Goal: Find specific fact: Find specific fact

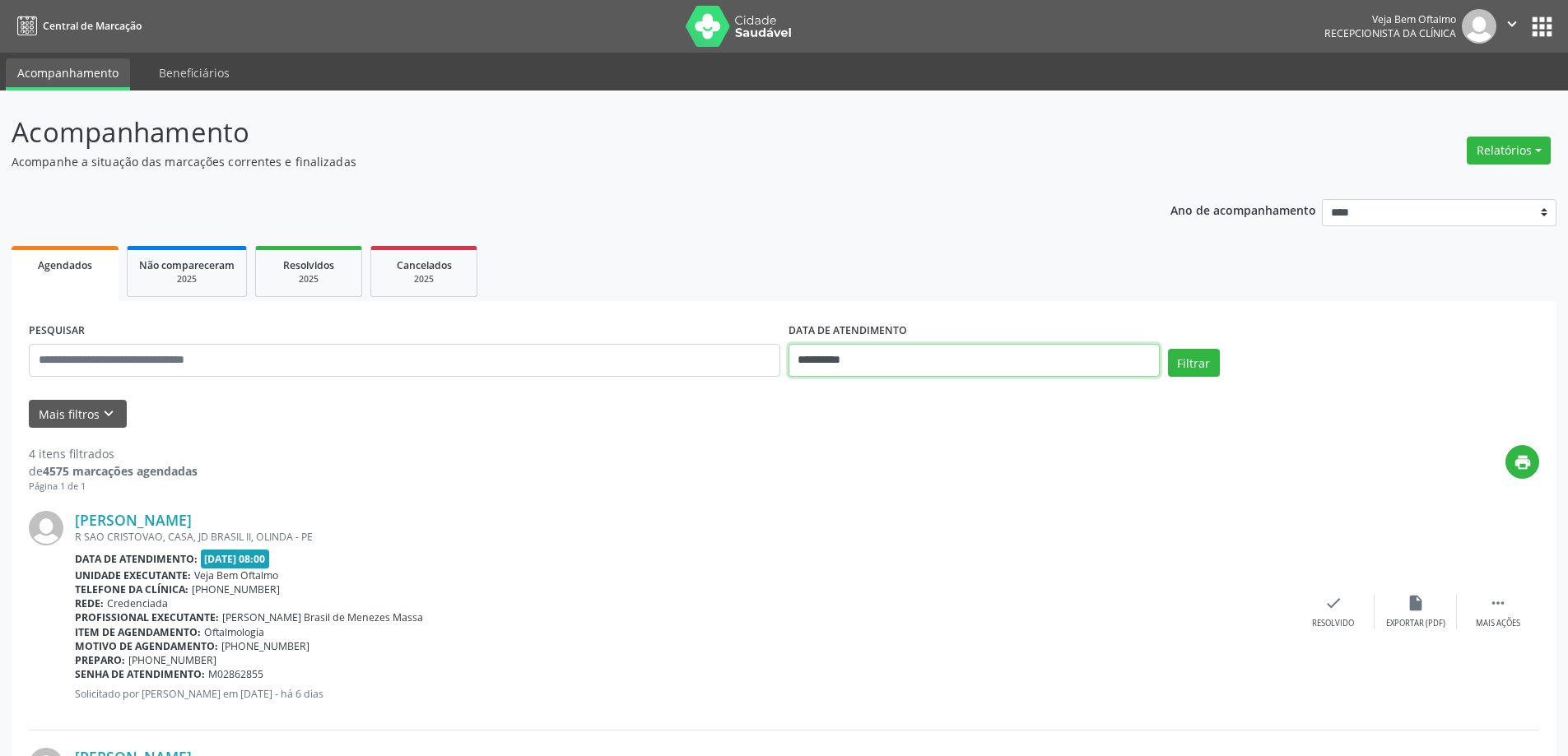
click at [1140, 369] on input "**********" at bounding box center [974, 360] width 371 height 33
click at [918, 514] on span "13" at bounding box center [915, 512] width 32 height 32
type input "**********"
click at [1206, 365] on button "Filtrar" at bounding box center [1193, 363] width 52 height 28
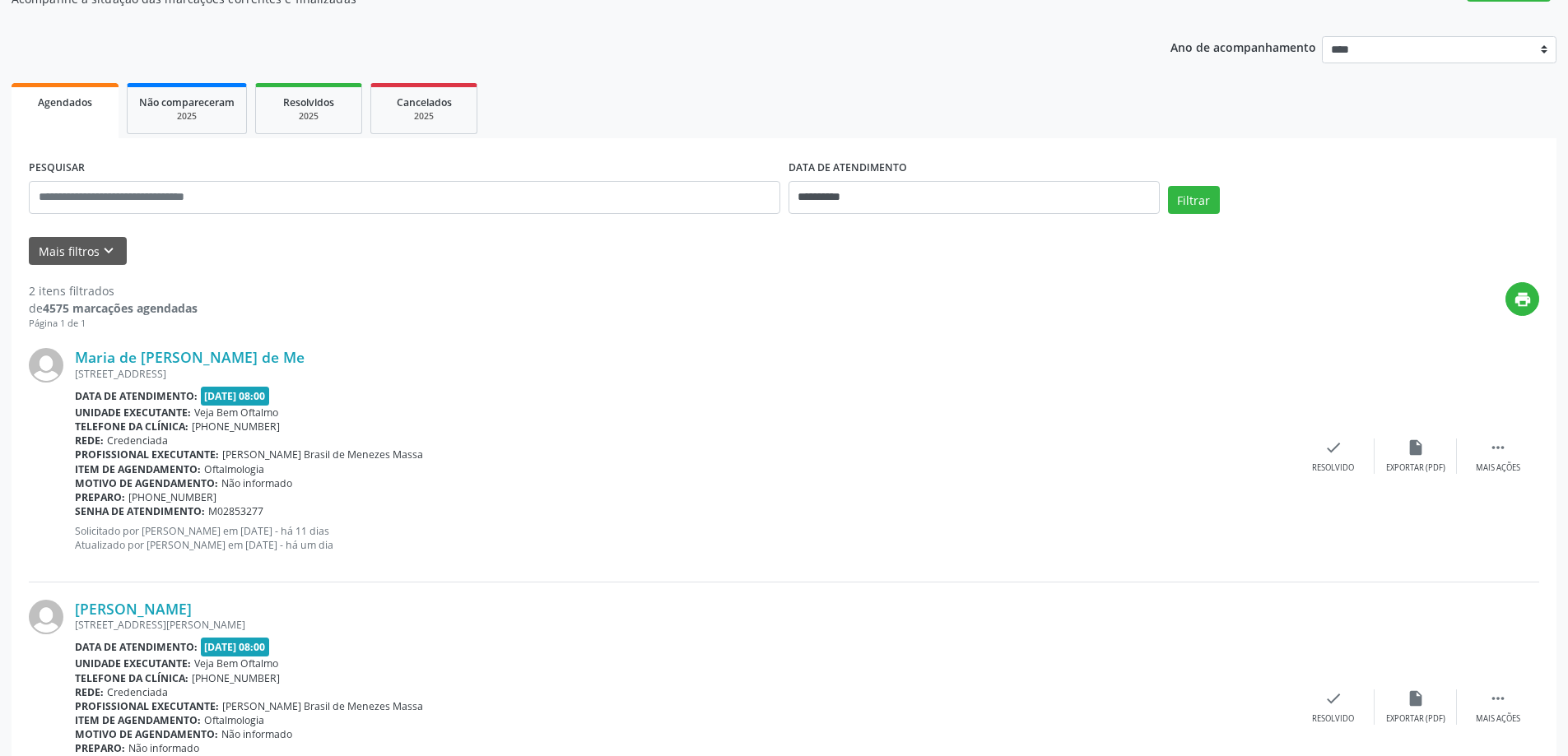
scroll to position [269, 0]
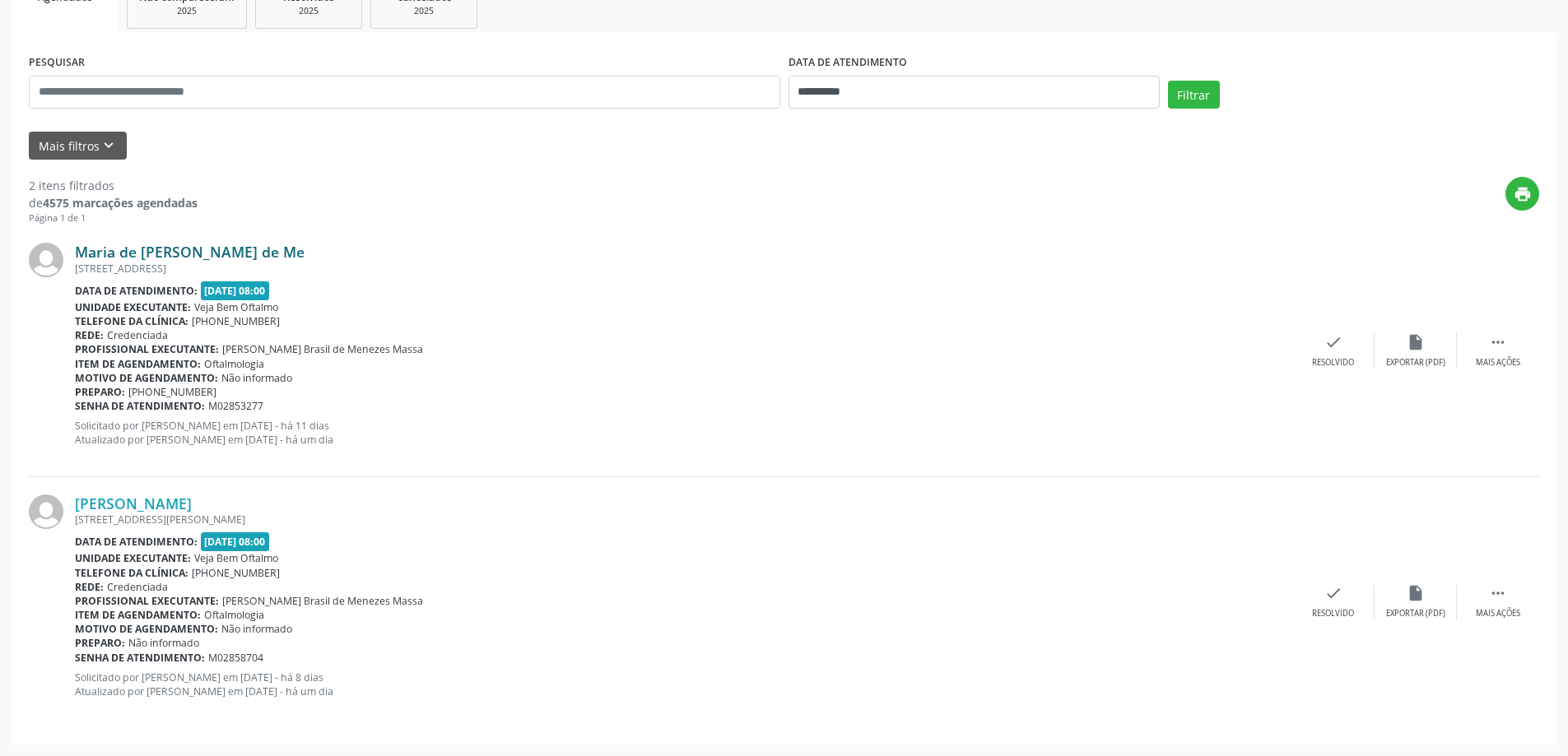
click at [197, 254] on link "Maria de [PERSON_NAME] de Me" at bounding box center [189, 251] width 229 height 18
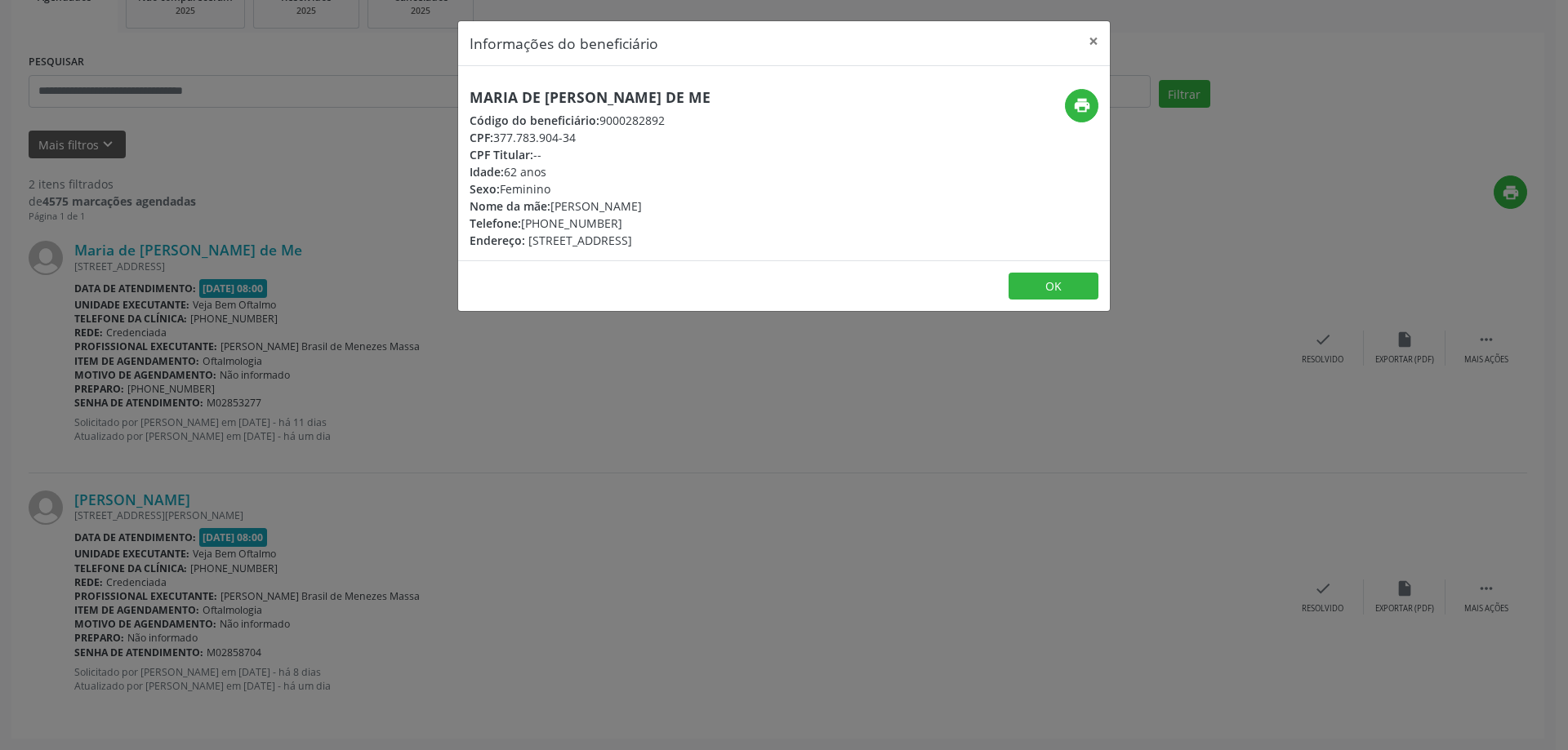
drag, startPoint x: 465, startPoint y: 96, endPoint x: 732, endPoint y: 100, distance: 267.0
click at [732, 100] on div "Maria de [PERSON_NAME] de Me Código do beneficiário: 9000282892 CPF: 377.783.90…" at bounding box center [675, 168] width 434 height 160
copy h5 "Maria de [PERSON_NAME] de Me"
click at [1098, 37] on button "×" at bounding box center [1093, 41] width 33 height 40
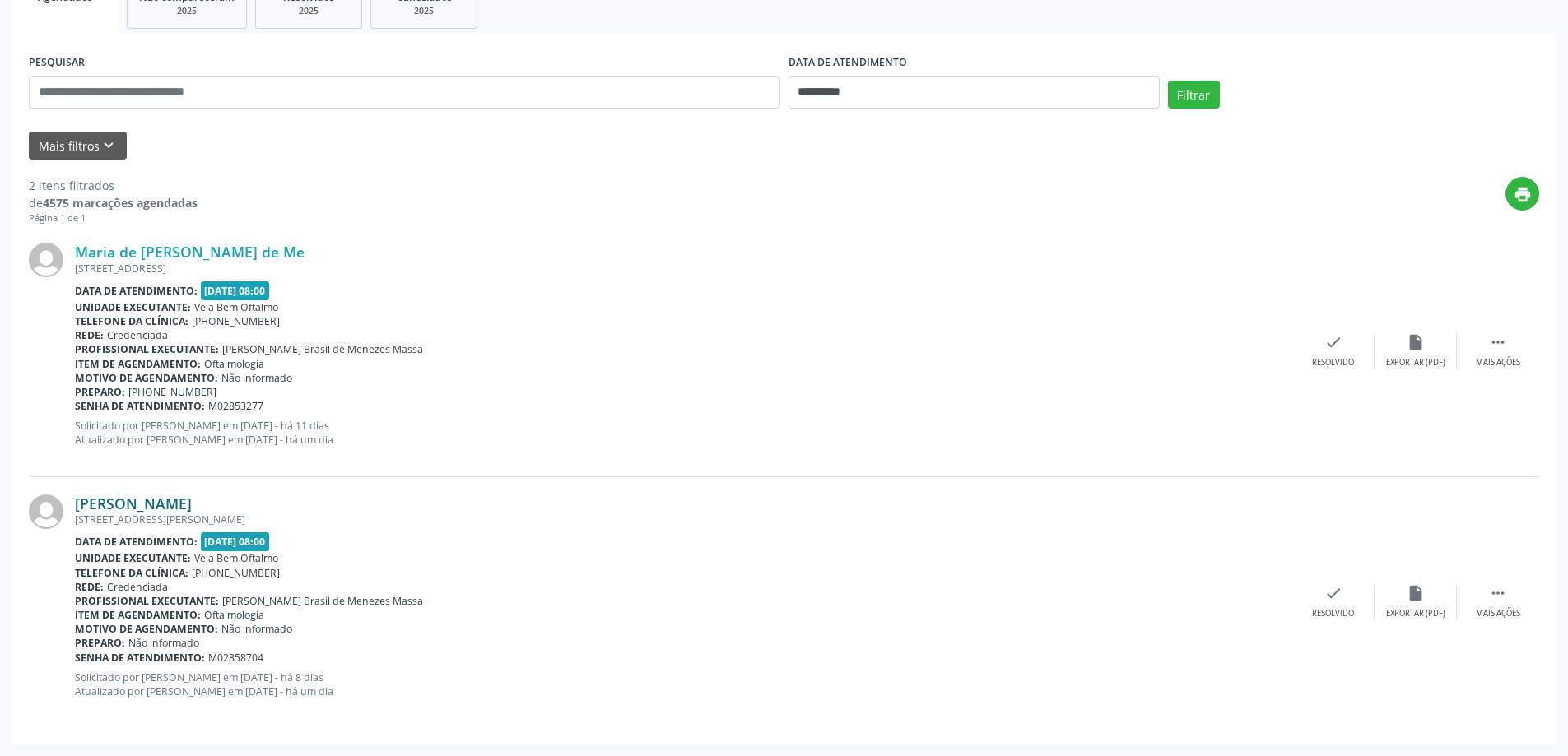
click at [158, 503] on link "[PERSON_NAME]" at bounding box center [133, 503] width 117 height 18
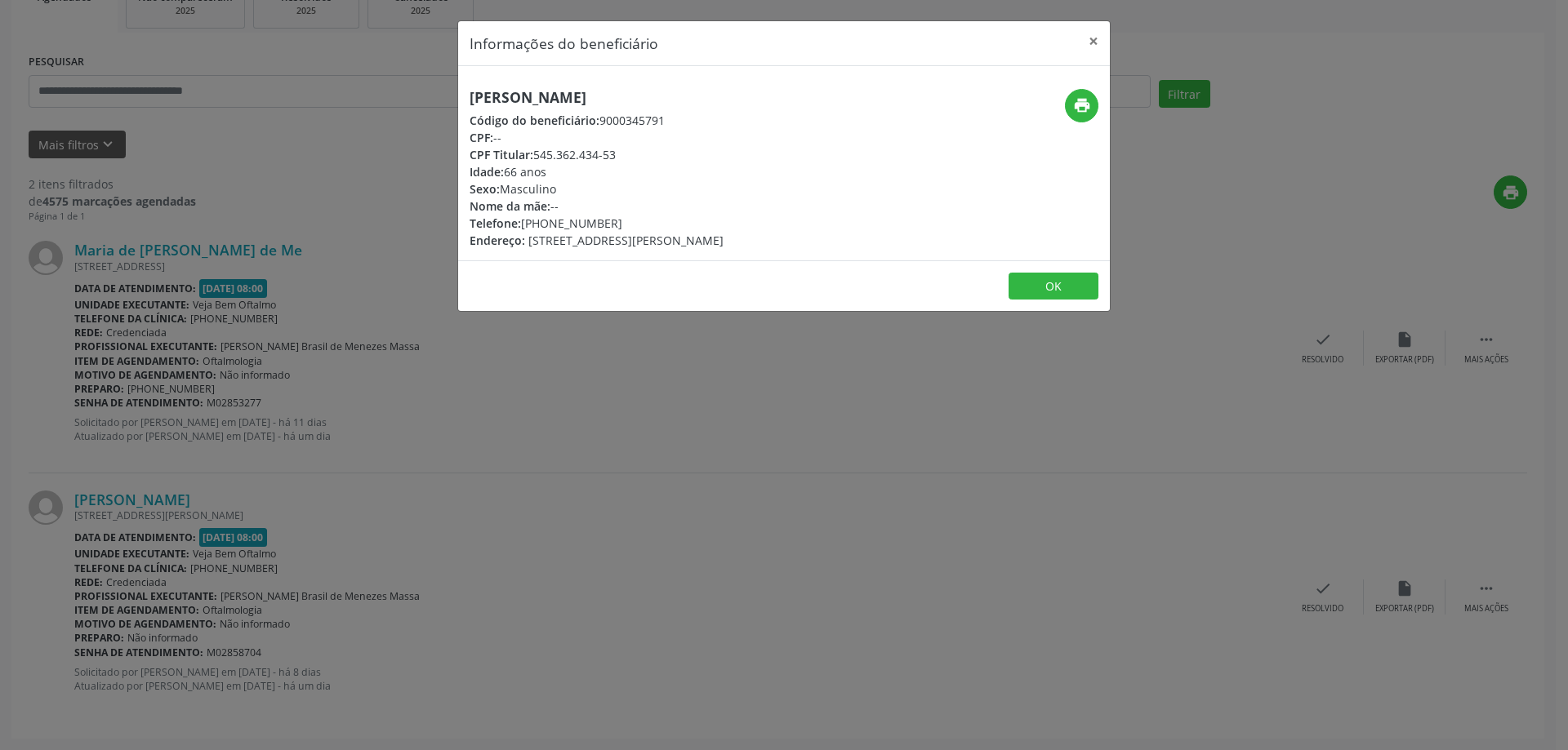
drag, startPoint x: 467, startPoint y: 94, endPoint x: 743, endPoint y: 98, distance: 276.0
click at [743, 98] on div "[PERSON_NAME] Código do beneficiário: 9000345791 CPF: -- CPF Titular: 545.362.4…" at bounding box center [675, 168] width 434 height 160
copy h5 "[PERSON_NAME]"
drag, startPoint x: 547, startPoint y: 227, endPoint x: 610, endPoint y: 230, distance: 63.1
click at [610, 230] on div "Telefone: [PHONE_NUMBER]" at bounding box center [596, 224] width 254 height 17
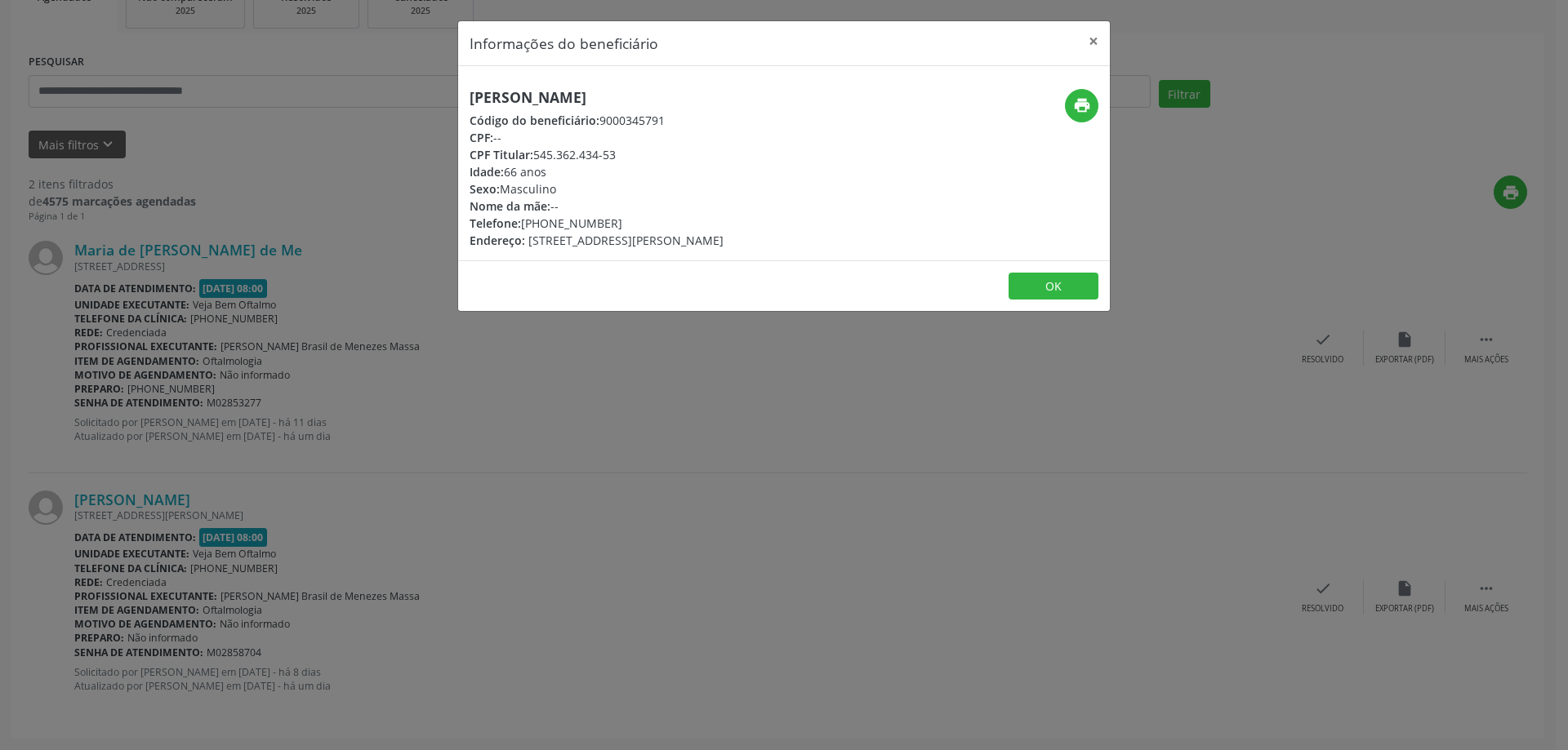
copy div "98312-2771"
click at [1096, 44] on button "×" at bounding box center [1093, 41] width 33 height 40
